Goal: Task Accomplishment & Management: Manage account settings

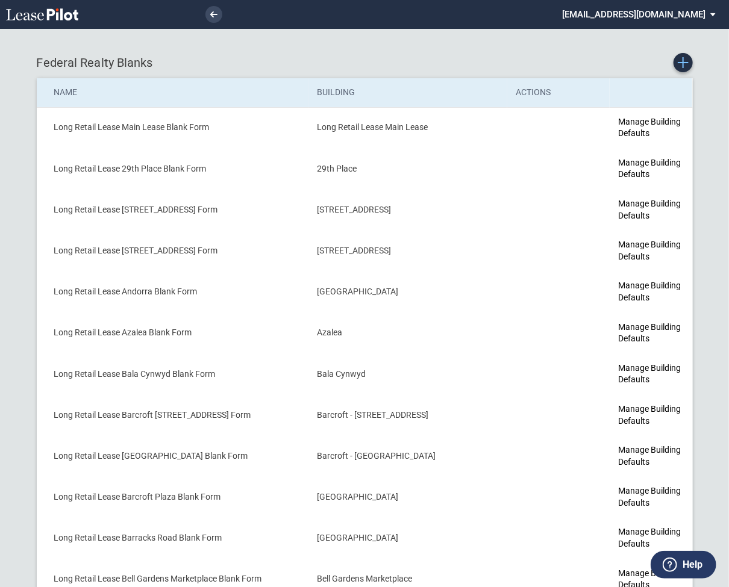
click at [683, 65] on use "Create new Blank Form" at bounding box center [683, 62] width 11 height 11
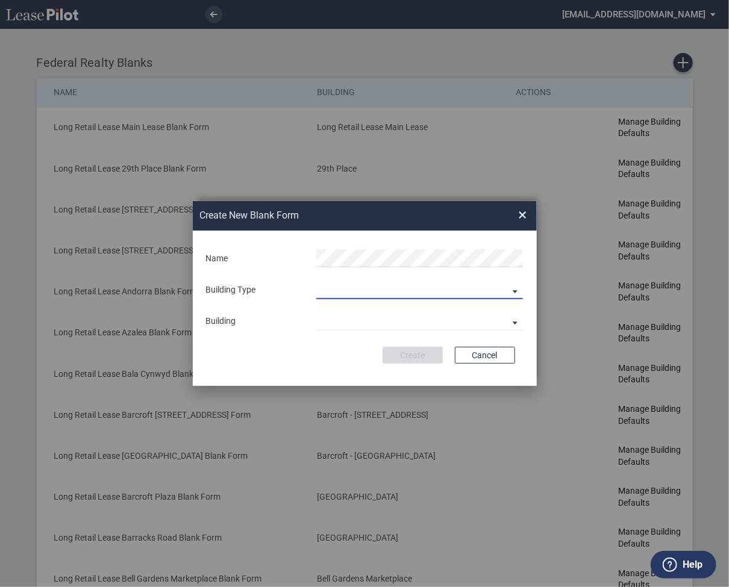
click at [348, 292] on md-select "Building Predefined Empty Building New Empty Building" at bounding box center [419, 290] width 207 height 18
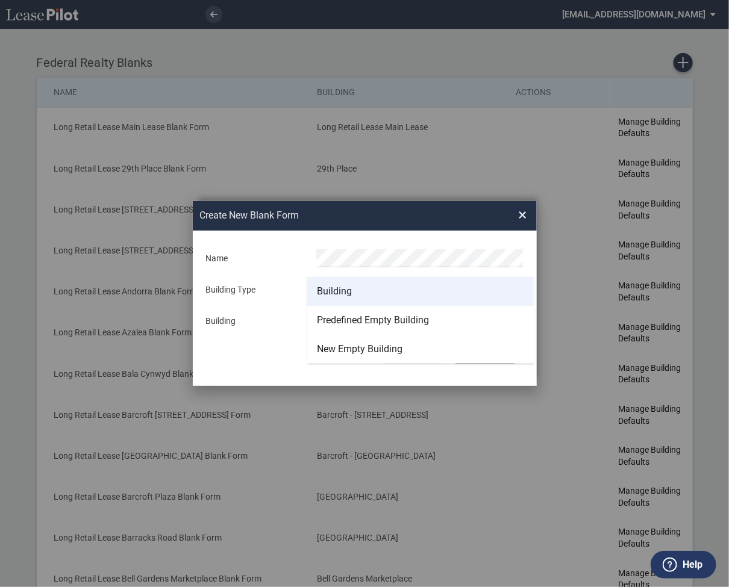
click at [347, 292] on div "Building" at bounding box center [334, 291] width 35 height 13
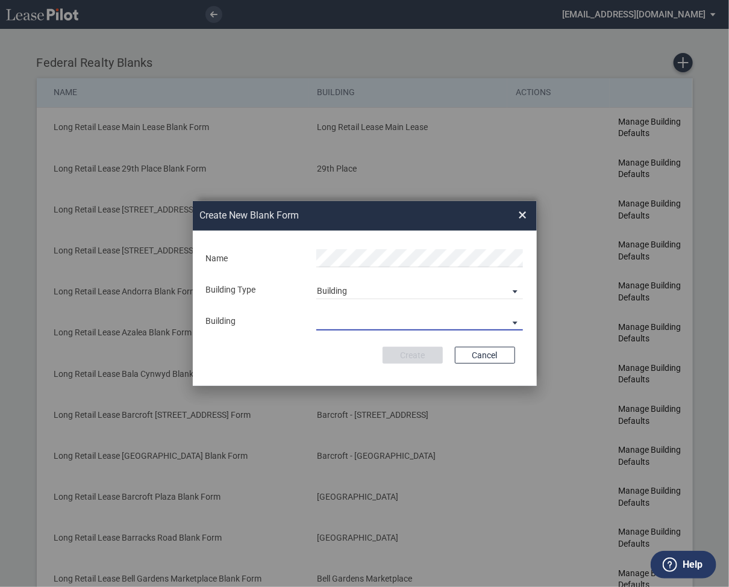
click at [343, 321] on md-select "29th Place 6464 Lincolnia Avenue 7770 Richmond Highway Andorra Azalea Bala Cynw…" at bounding box center [419, 322] width 207 height 18
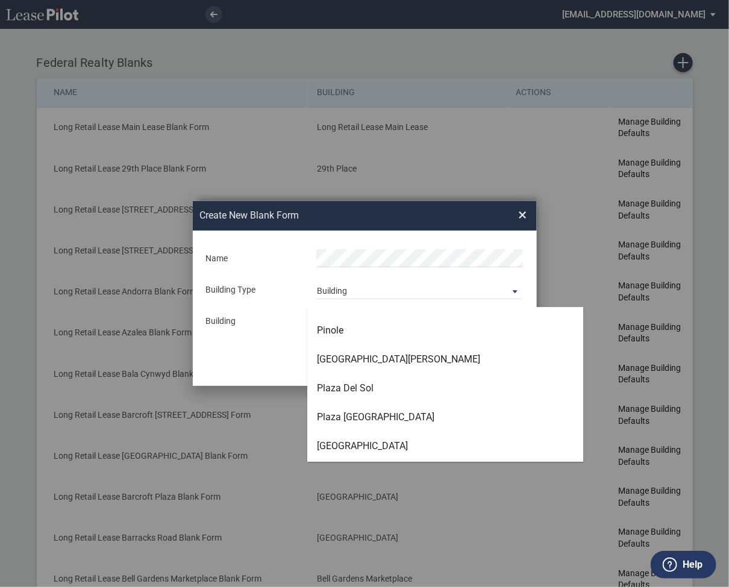
scroll to position [2826, 0]
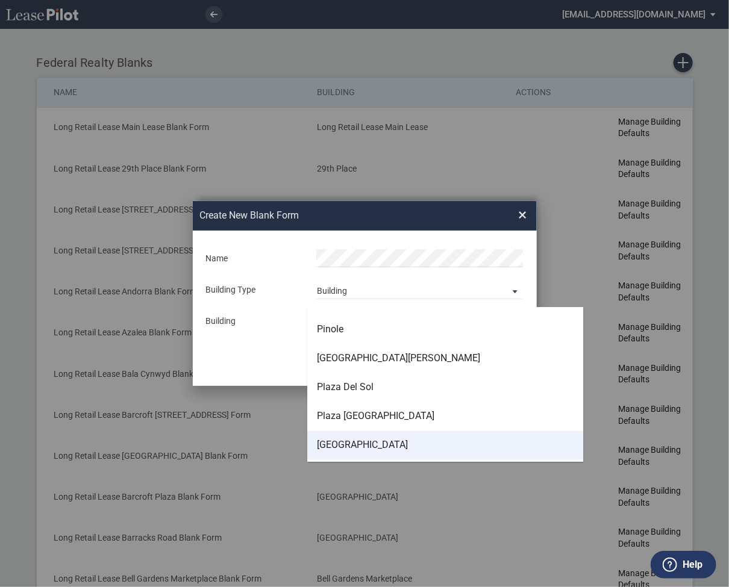
click at [345, 445] on div "Providence Place" at bounding box center [362, 445] width 91 height 13
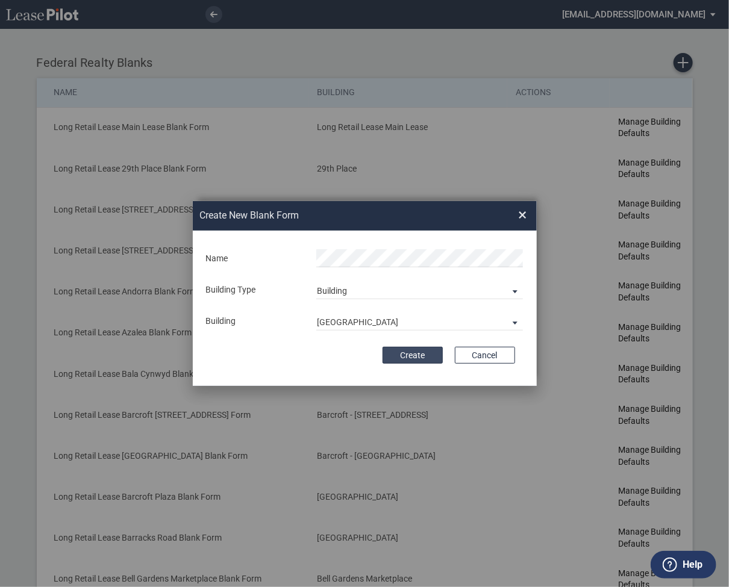
click at [409, 350] on button "Create" at bounding box center [413, 355] width 60 height 17
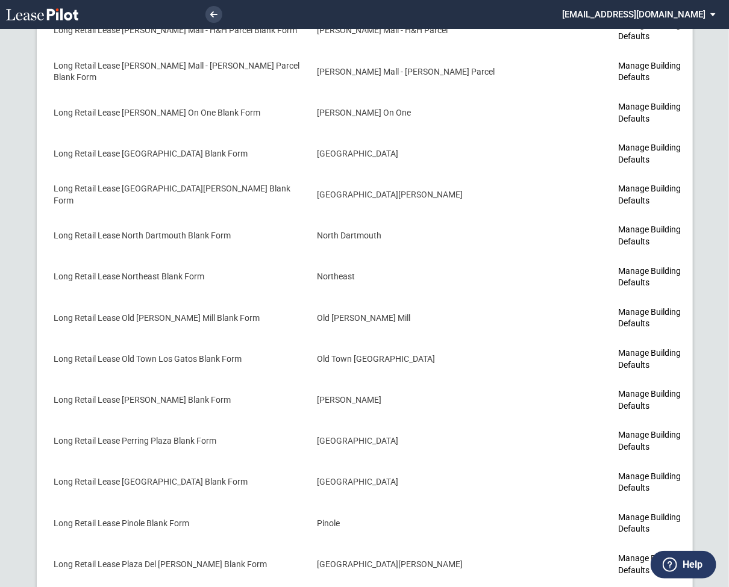
scroll to position [3722, 0]
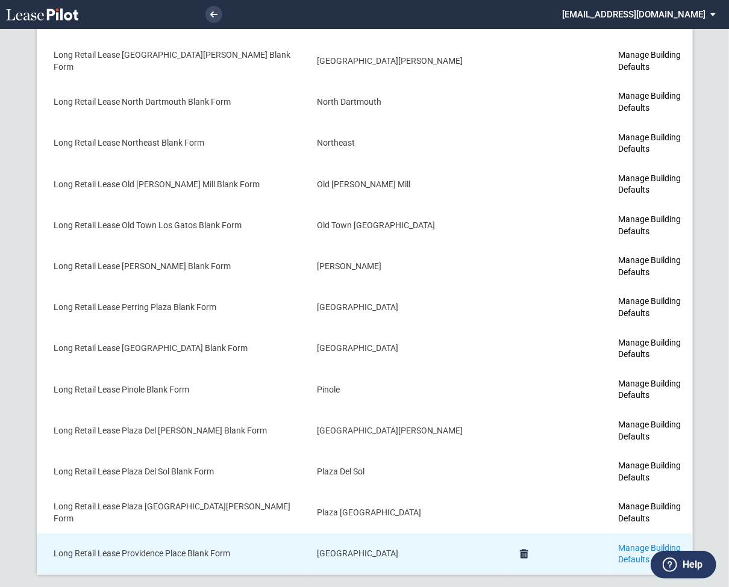
click at [618, 543] on link "Manage Building Defaults" at bounding box center [649, 554] width 63 height 22
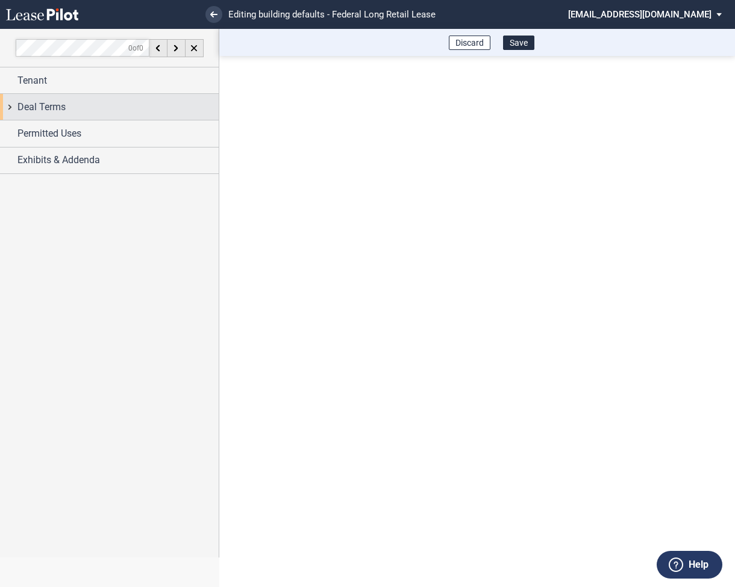
click at [8, 102] on div "Deal Terms" at bounding box center [109, 107] width 219 height 26
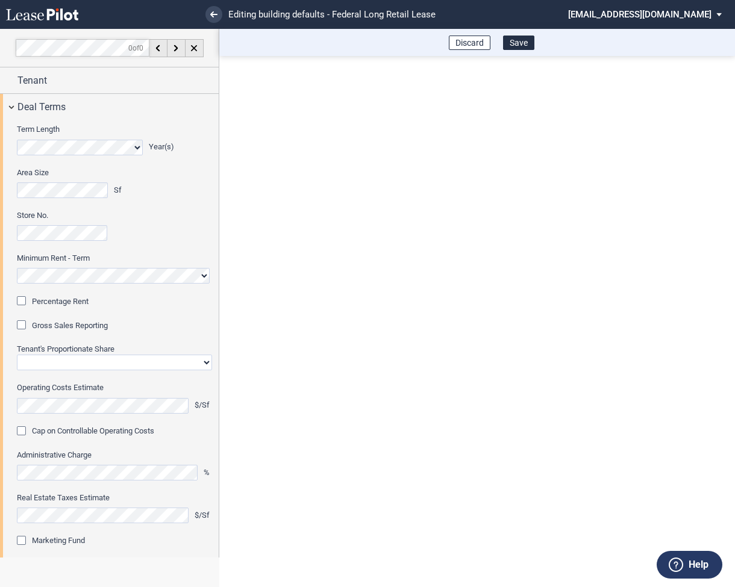
click at [23, 300] on div "Percentage Rent" at bounding box center [23, 302] width 12 height 12
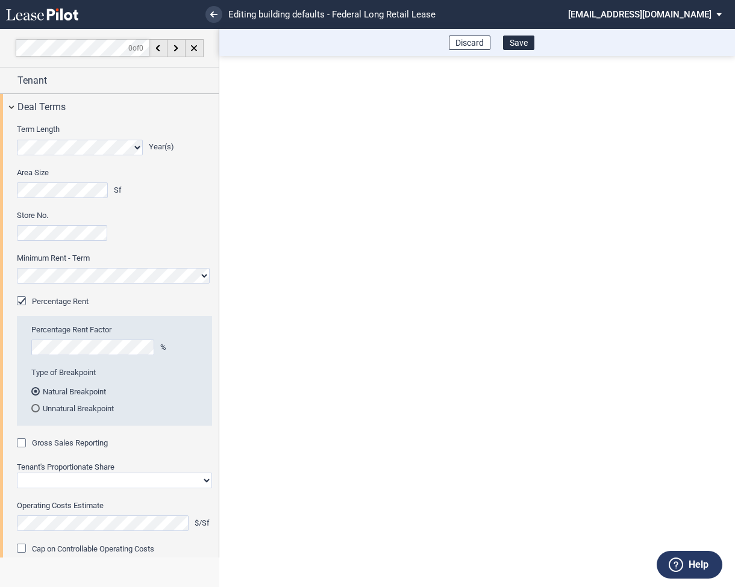
click at [22, 445] on div "Gross Sales Reporting" at bounding box center [23, 445] width 12 height 12
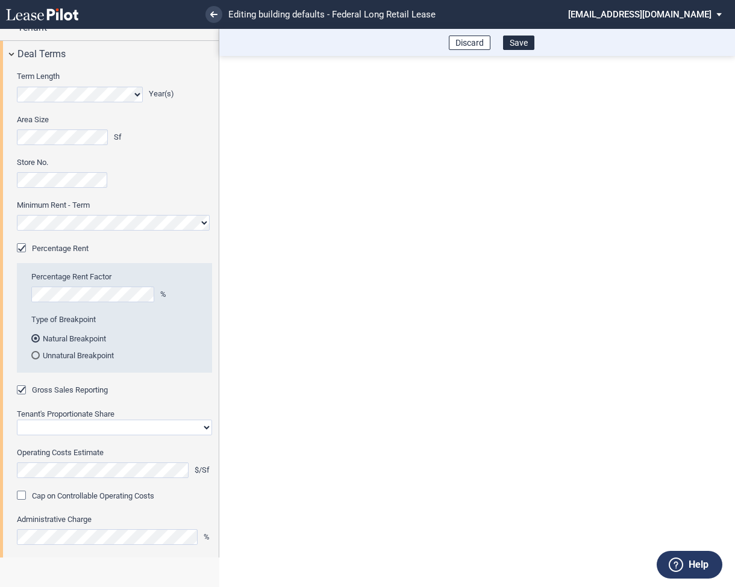
scroll to position [89, 0]
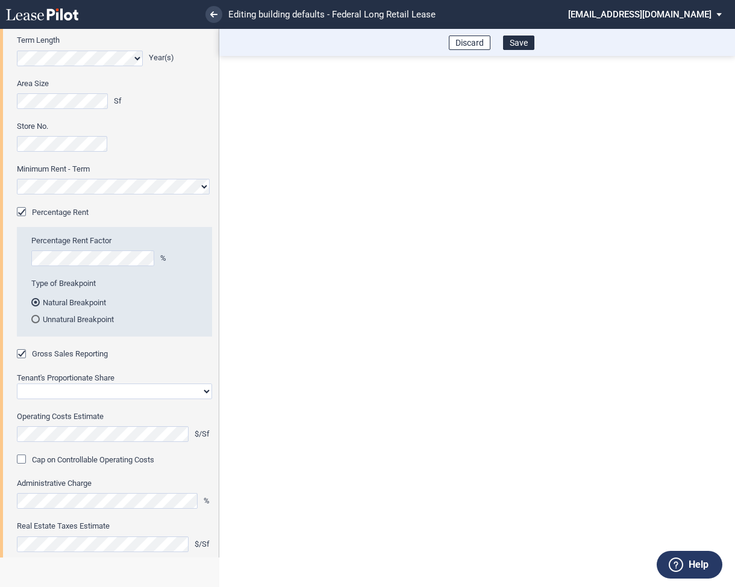
click at [69, 386] on select "Straight GLA Net Major" at bounding box center [114, 392] width 195 height 16
select select "straight GLA"
click at [17, 384] on select "Straight GLA Net Major" at bounding box center [114, 392] width 195 height 16
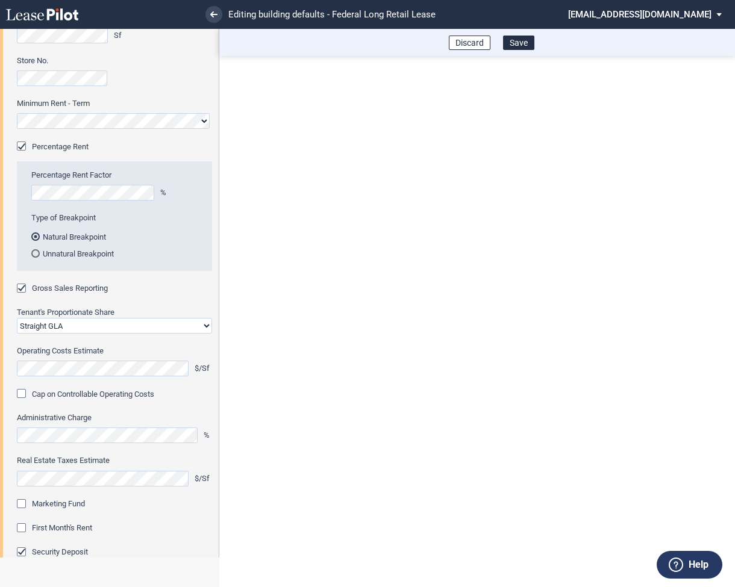
scroll to position [175, 0]
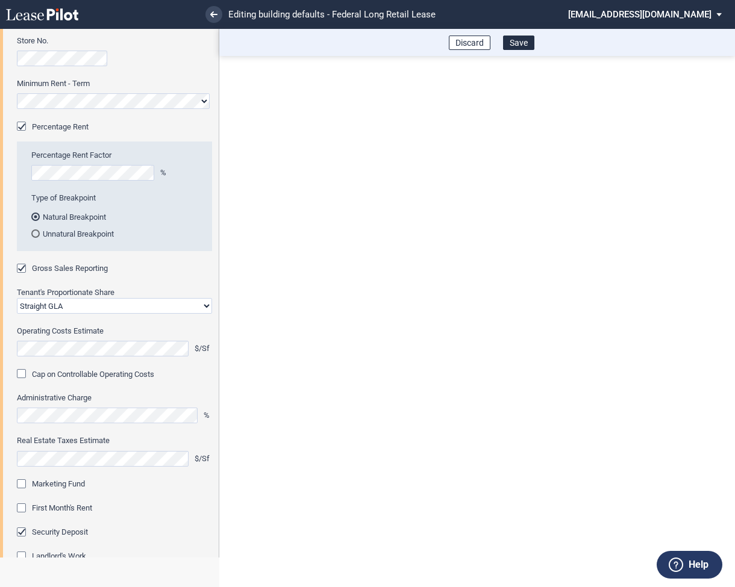
click at [27, 483] on div "Marketing Fund" at bounding box center [23, 486] width 12 height 12
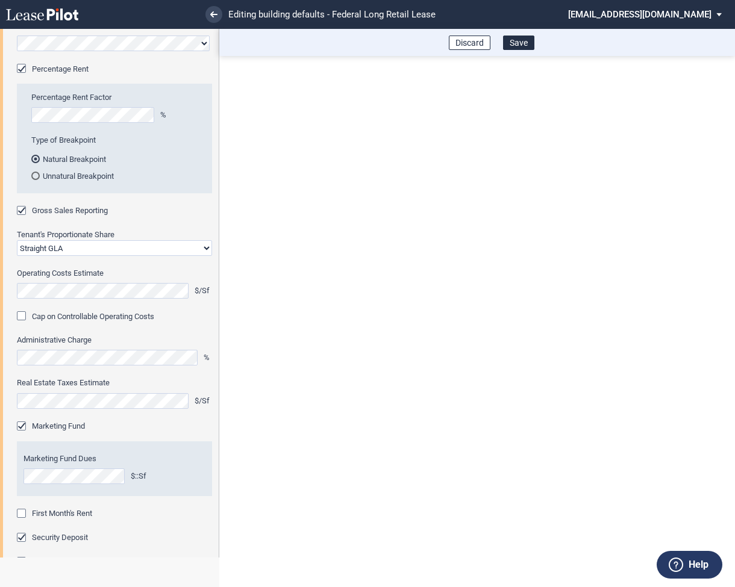
click at [25, 517] on div "First Month's Rent" at bounding box center [23, 515] width 12 height 12
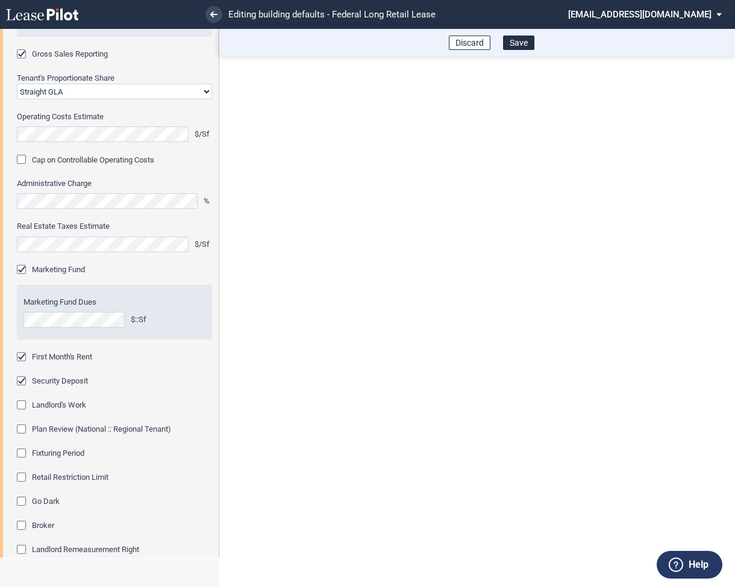
scroll to position [395, 0]
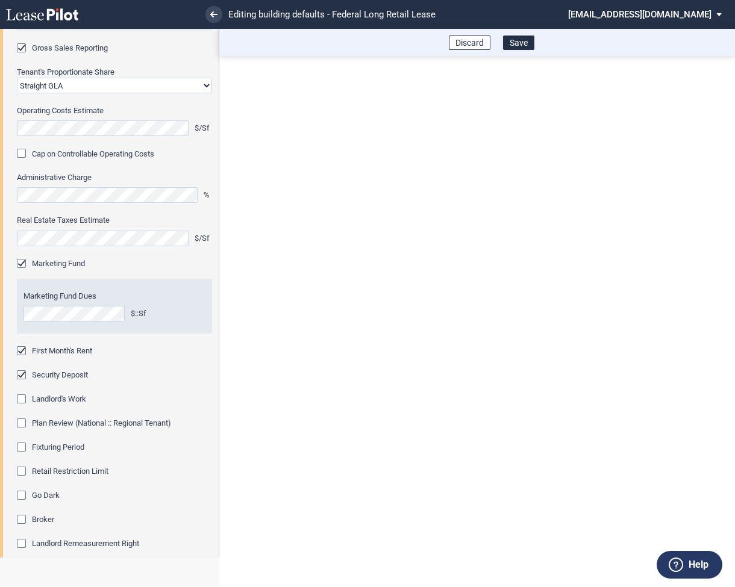
click at [22, 445] on div "Fixturing Period" at bounding box center [23, 449] width 12 height 12
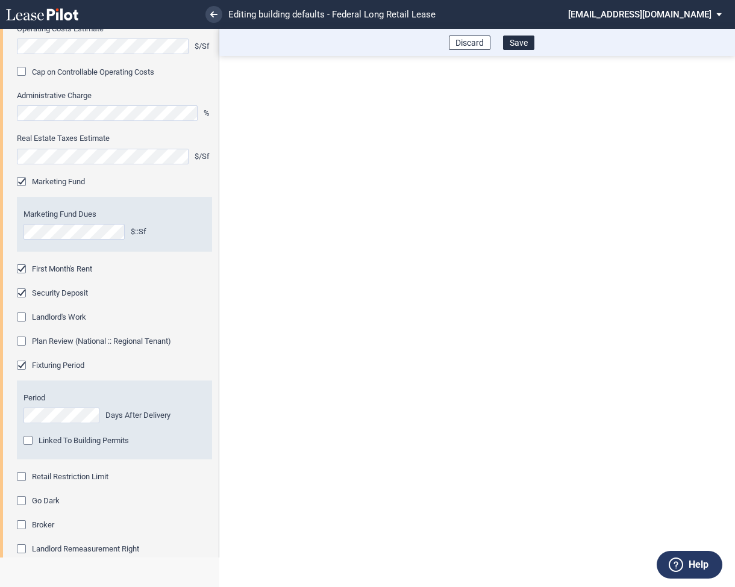
click at [22, 477] on div "Retail Restriction Limit" at bounding box center [23, 478] width 12 height 12
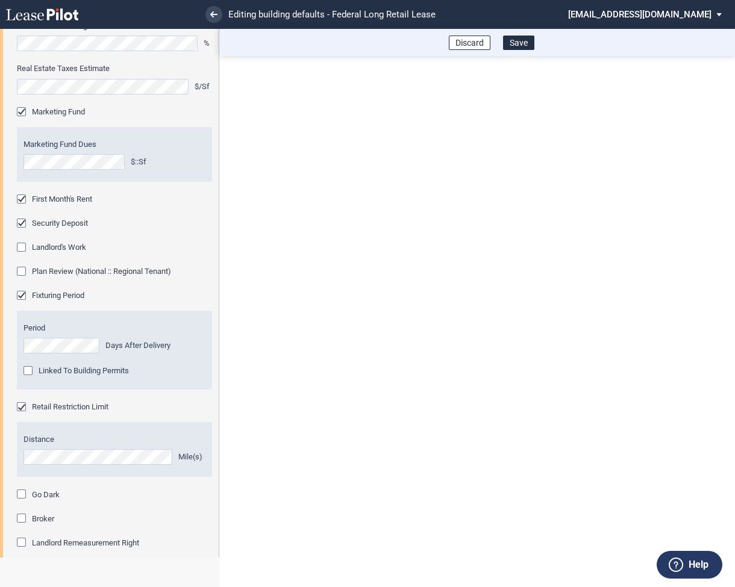
scroll to position [635, 0]
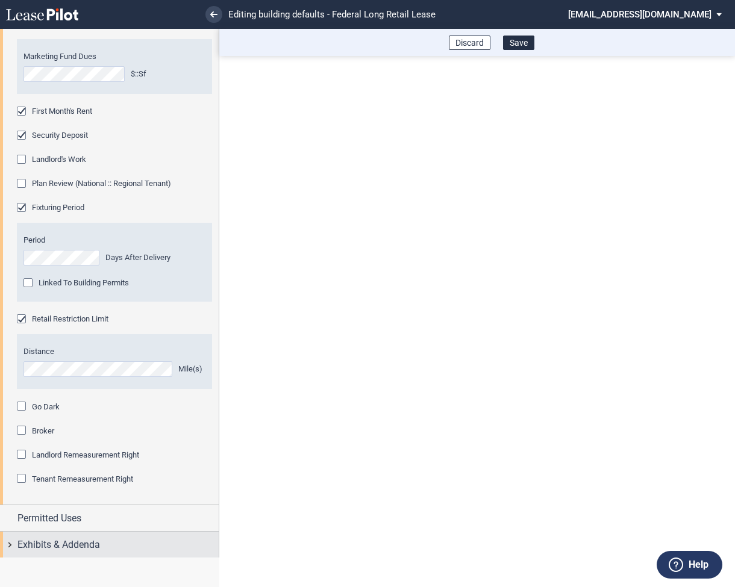
click at [14, 538] on div "Exhibits & Addenda" at bounding box center [109, 545] width 219 height 26
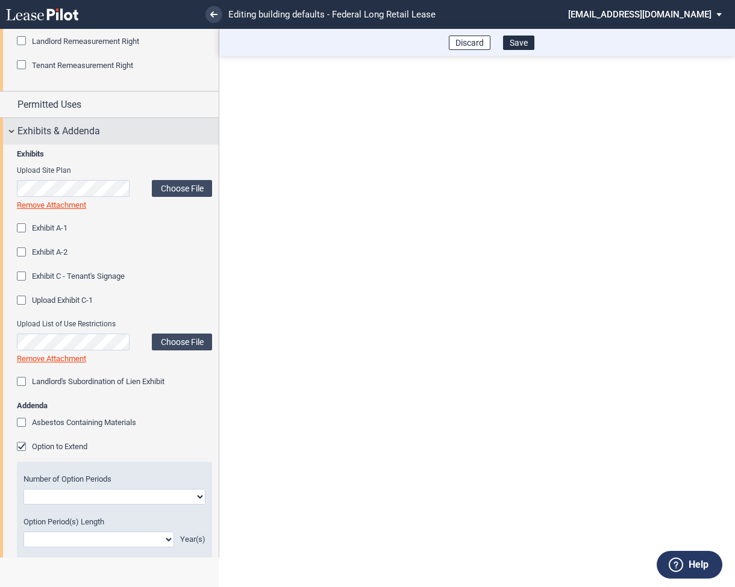
scroll to position [1055, 0]
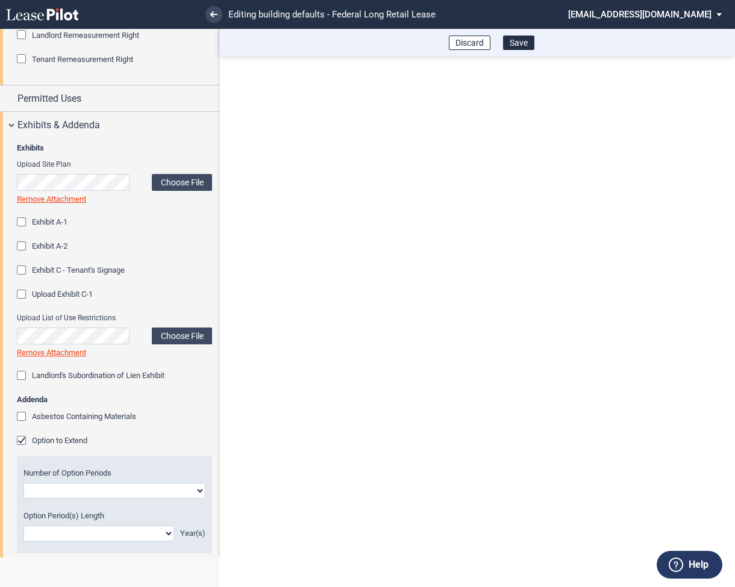
click at [25, 439] on div "Option to Extend" at bounding box center [23, 442] width 12 height 12
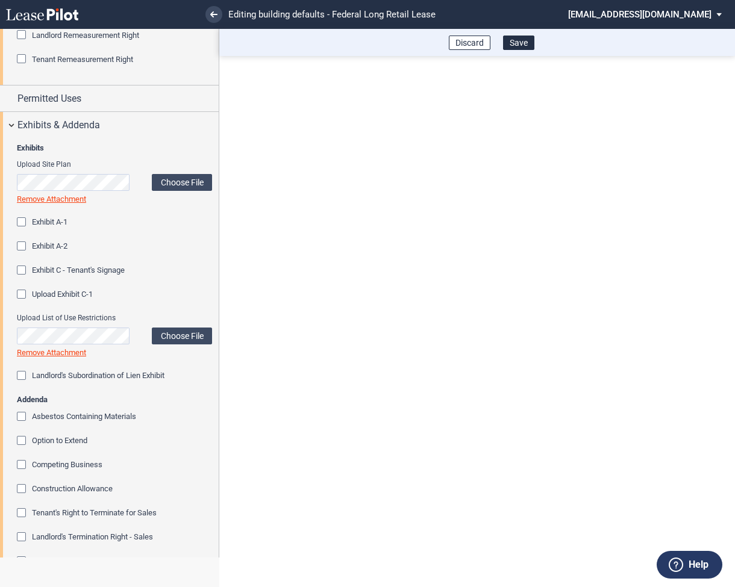
scroll to position [1246, 0]
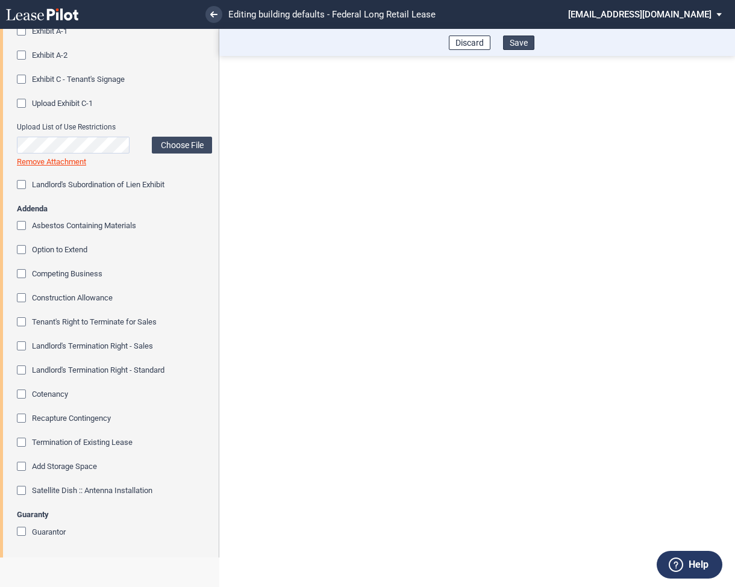
click at [521, 47] on button "Save" at bounding box center [518, 43] width 31 height 14
